Goal: Task Accomplishment & Management: Complete application form

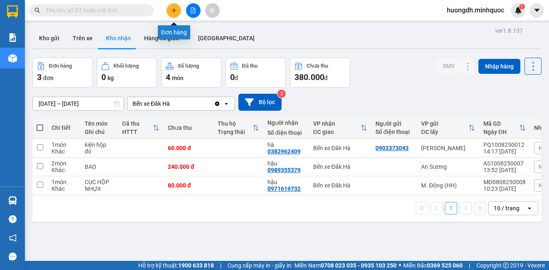
click at [175, 4] on button at bounding box center [173, 10] width 15 height 15
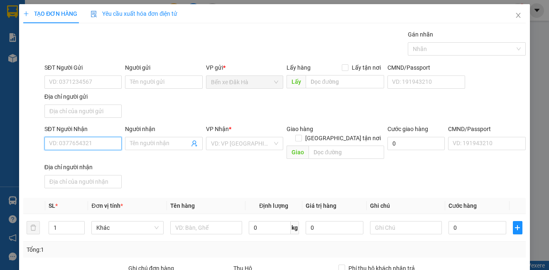
click at [85, 140] on input "SĐT Người Nhận" at bounding box center [82, 143] width 77 height 13
click at [83, 79] on input "SĐT Người Gửi" at bounding box center [82, 82] width 77 height 13
click at [81, 81] on input "SĐT Người Gửi" at bounding box center [82, 82] width 77 height 13
click at [78, 147] on input "SĐT Người Nhận" at bounding box center [82, 143] width 77 height 13
type input "0345695958"
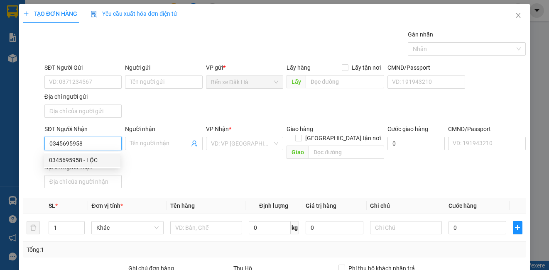
click at [82, 162] on div "0345695958 - LỘC" at bounding box center [82, 160] width 66 height 9
type input "LỘC"
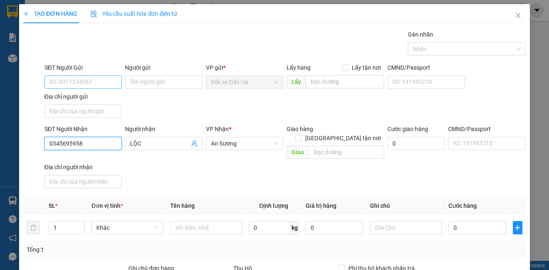
type input "0345695958"
click at [102, 81] on input "SĐT Người Gửi" at bounding box center [82, 82] width 77 height 13
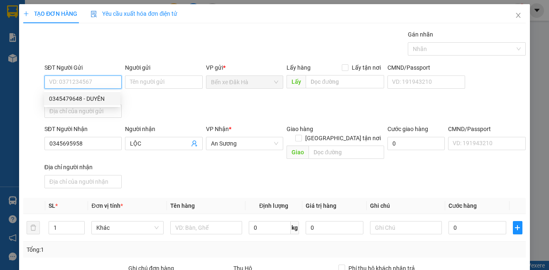
click at [101, 95] on div "0345479648 - DUYÊN" at bounding box center [82, 98] width 66 height 9
type input "0345479648"
type input "DUYÊN"
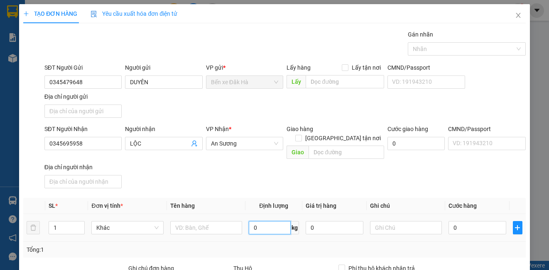
click at [271, 221] on input "0" at bounding box center [270, 227] width 42 height 13
type input "0"
click at [486, 221] on input "0" at bounding box center [477, 227] width 58 height 13
type input "6"
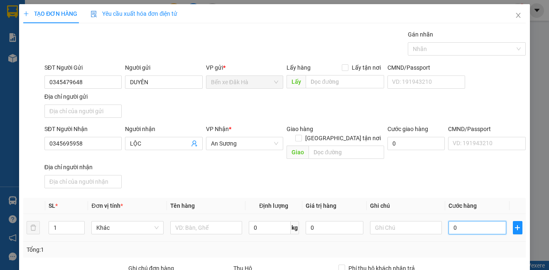
type input "6"
type input "60"
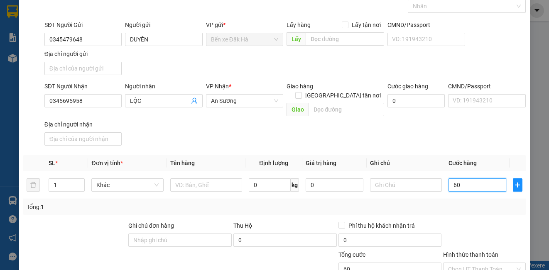
scroll to position [95, 0]
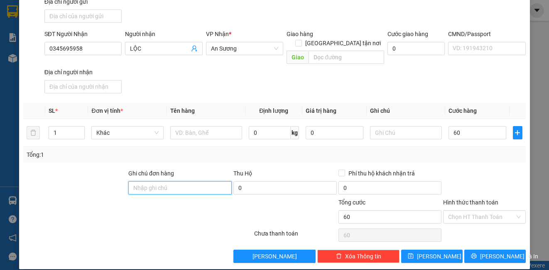
type input "60.000"
click at [148, 181] on input "Ghi chú đơn hàng" at bounding box center [179, 187] width 103 height 13
type input "DH"
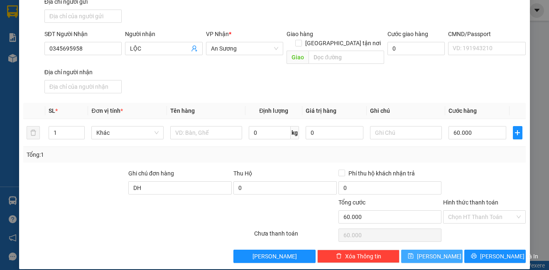
click at [438, 250] on button "[PERSON_NAME]" at bounding box center [431, 256] width 61 height 13
type input "0"
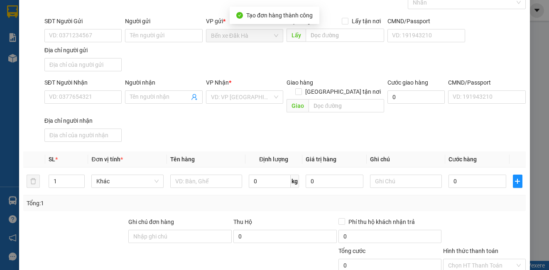
scroll to position [0, 0]
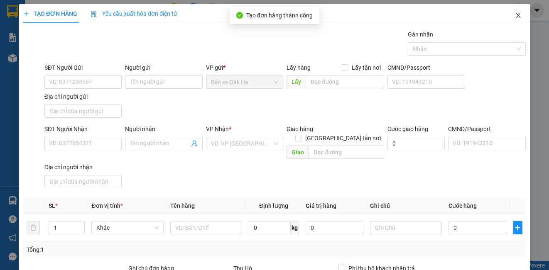
click at [515, 16] on icon "close" at bounding box center [518, 15] width 7 height 7
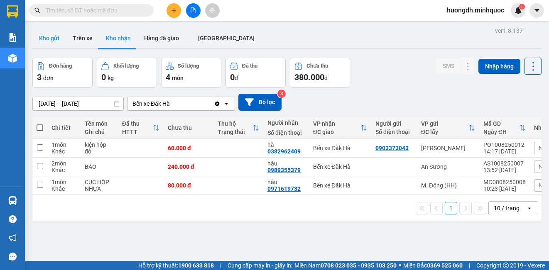
click at [40, 41] on button "Kho gửi" at bounding box center [49, 38] width 34 height 20
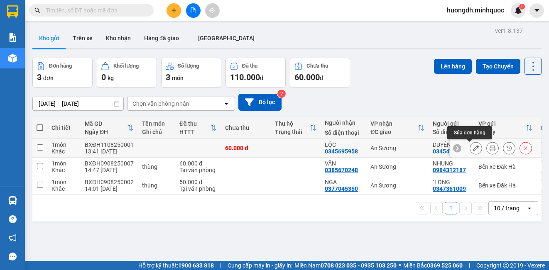
click at [473, 149] on icon at bounding box center [476, 148] width 6 height 6
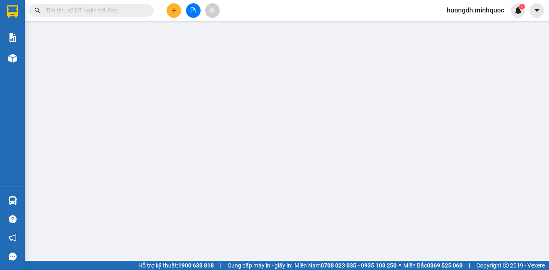
type input "0345479648"
type input "DUYÊN"
type input "0345695958"
type input "LỘC"
type input "DH"
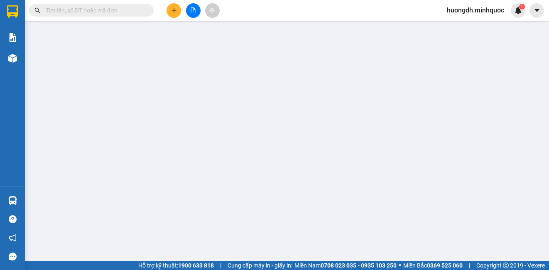
type input "60.000"
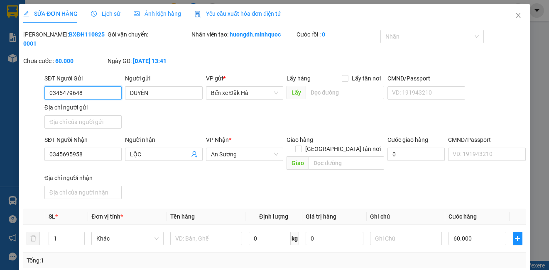
scroll to position [93, 0]
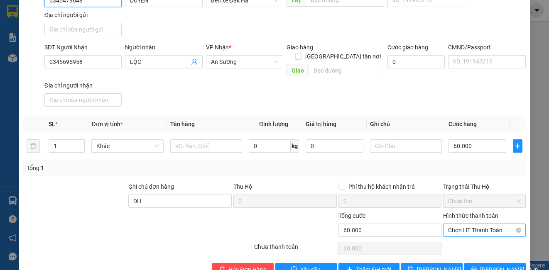
click at [474, 224] on span "Chọn HT Thanh Toán" at bounding box center [484, 230] width 72 height 12
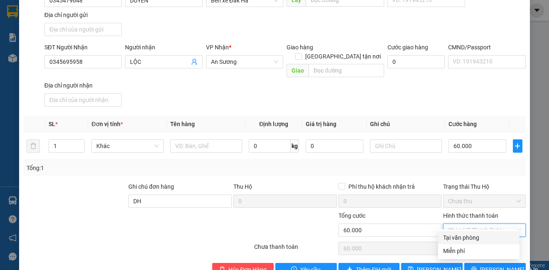
click at [465, 239] on div "Tại văn phòng" at bounding box center [478, 237] width 71 height 9
type input "0"
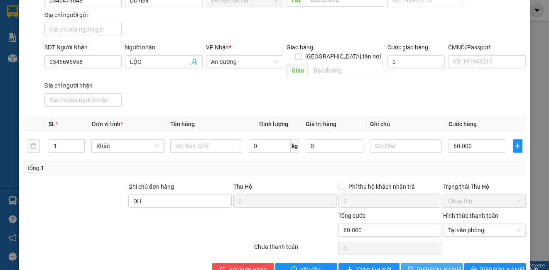
click at [437, 265] on span "[PERSON_NAME] thay đổi" at bounding box center [450, 269] width 66 height 9
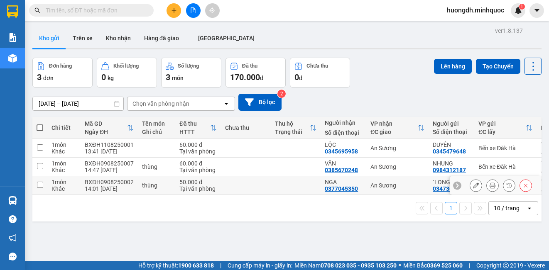
drag, startPoint x: 520, startPoint y: 179, endPoint x: 375, endPoint y: 60, distance: 187.9
click at [375, 60] on div "Đơn hàng 3 đơn Khối lượng 0 kg Số lượng 3 món Đã thu 170.000 đ Chưa thu 0 đ Lên…" at bounding box center [286, 73] width 509 height 30
click at [117, 41] on button "Kho nhận" at bounding box center [118, 38] width 38 height 20
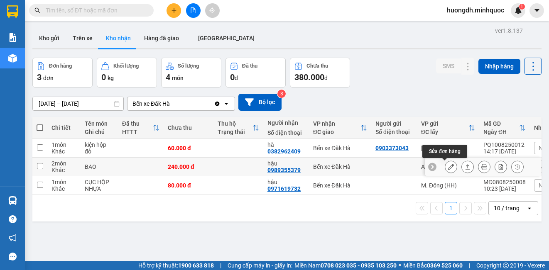
click at [448, 165] on icon at bounding box center [451, 167] width 6 height 6
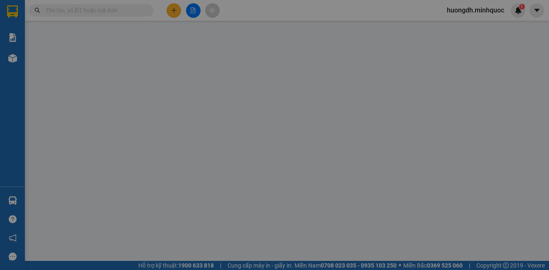
type input "0989355379"
type input "hậu"
type input "240.000"
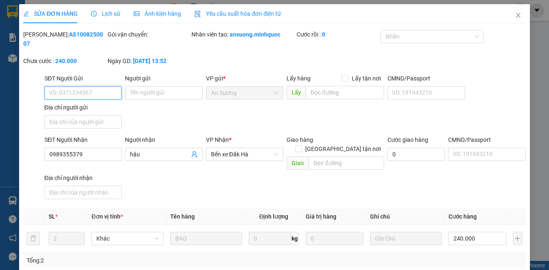
scroll to position [102, 0]
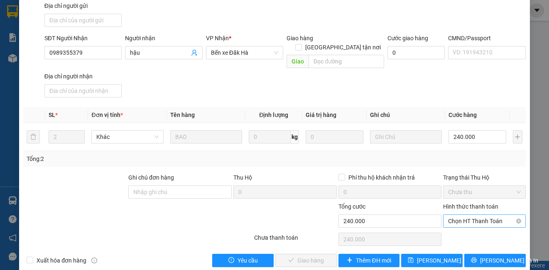
click at [472, 215] on span "Chọn HT Thanh Toán" at bounding box center [484, 221] width 72 height 12
click at [476, 229] on div "Tại văn phòng" at bounding box center [478, 228] width 71 height 9
type input "0"
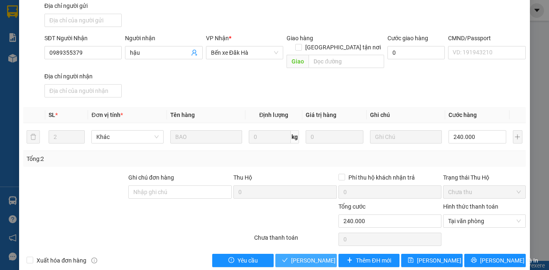
click at [294, 256] on span "[PERSON_NAME] và Giao hàng" at bounding box center [331, 260] width 80 height 9
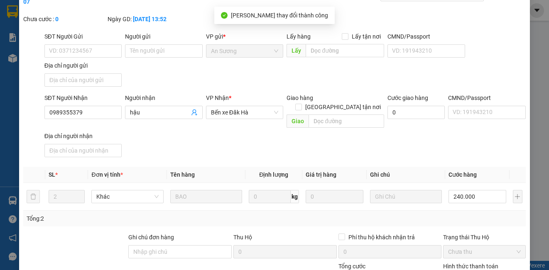
scroll to position [0, 0]
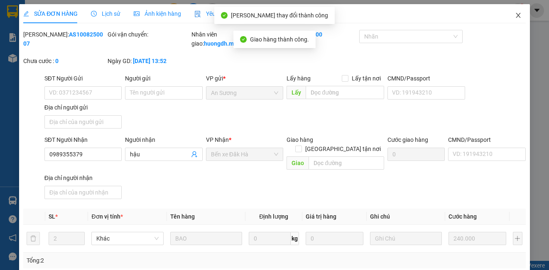
click at [515, 15] on icon "close" at bounding box center [518, 15] width 7 height 7
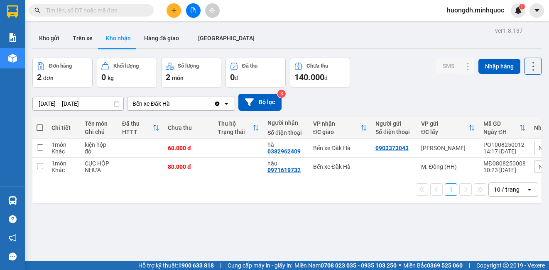
click at [510, 17] on div "huongdh.minhquoc 1" at bounding box center [482, 10] width 85 height 15
click at [411, 71] on div "Đơn hàng 2 đơn Khối lượng 0 kg Số lượng 2 món Đã thu 0 đ Chưa thu 140.000 đ SMS…" at bounding box center [286, 73] width 509 height 30
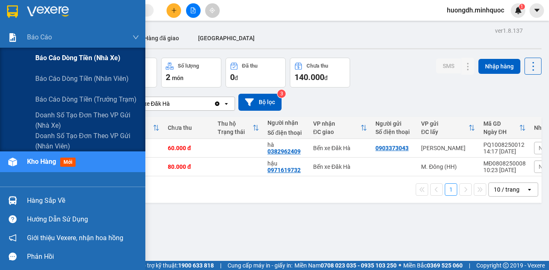
click at [34, 59] on div "Báo cáo dòng tiền (nhà xe)" at bounding box center [72, 58] width 145 height 21
